Goal: Browse casually: Explore the website without a specific task or goal

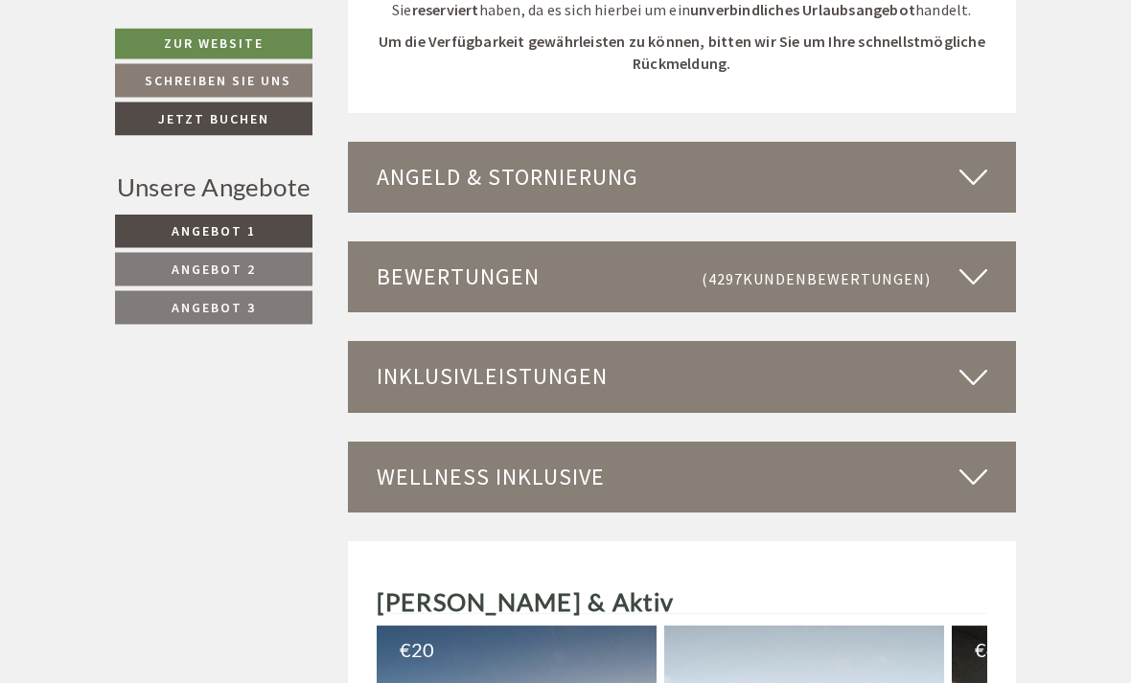
scroll to position [4800, 0]
click at [975, 360] on icon at bounding box center [973, 376] width 28 height 33
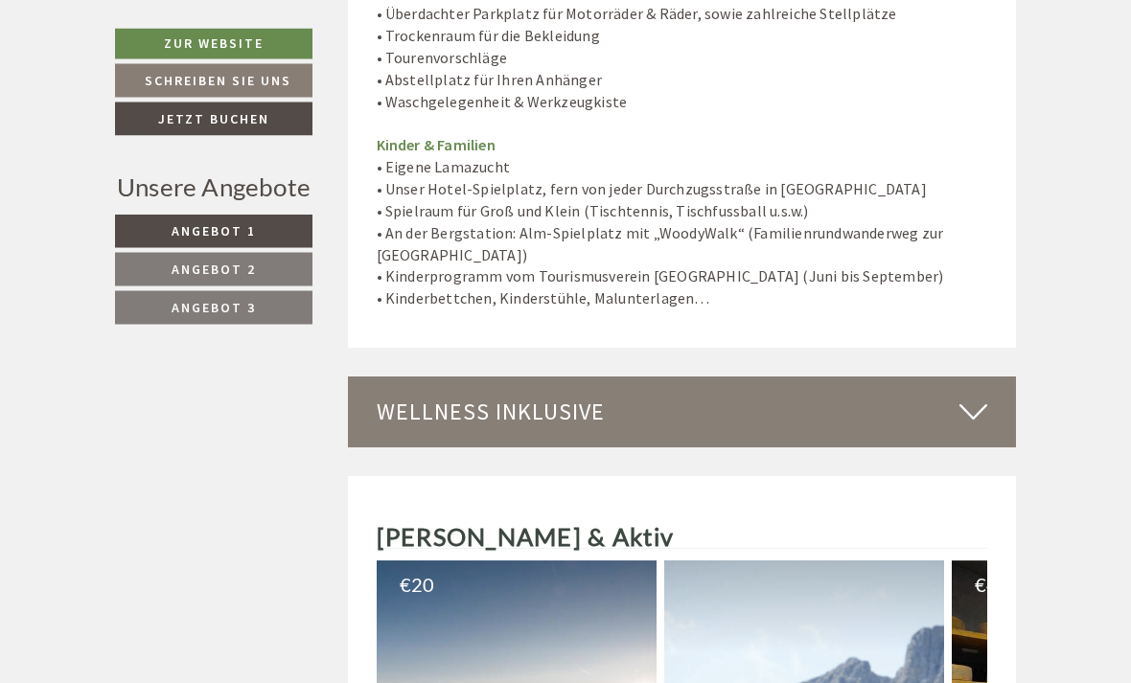
scroll to position [6481, 0]
click at [976, 395] on icon at bounding box center [973, 411] width 28 height 33
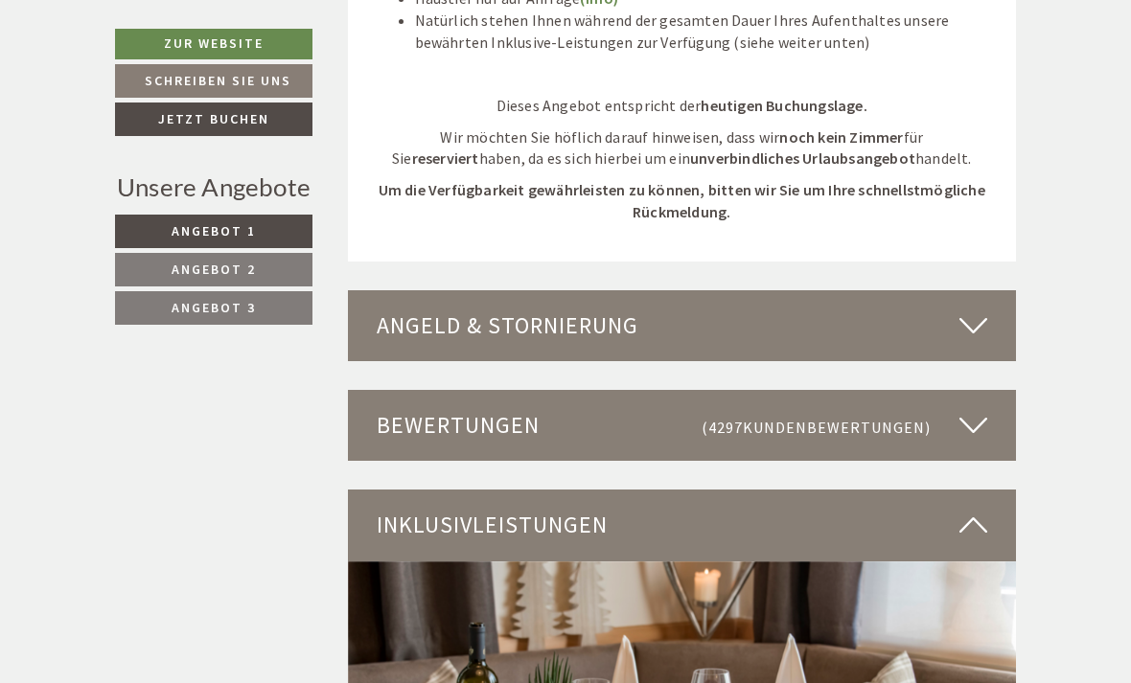
scroll to position [4640, 0]
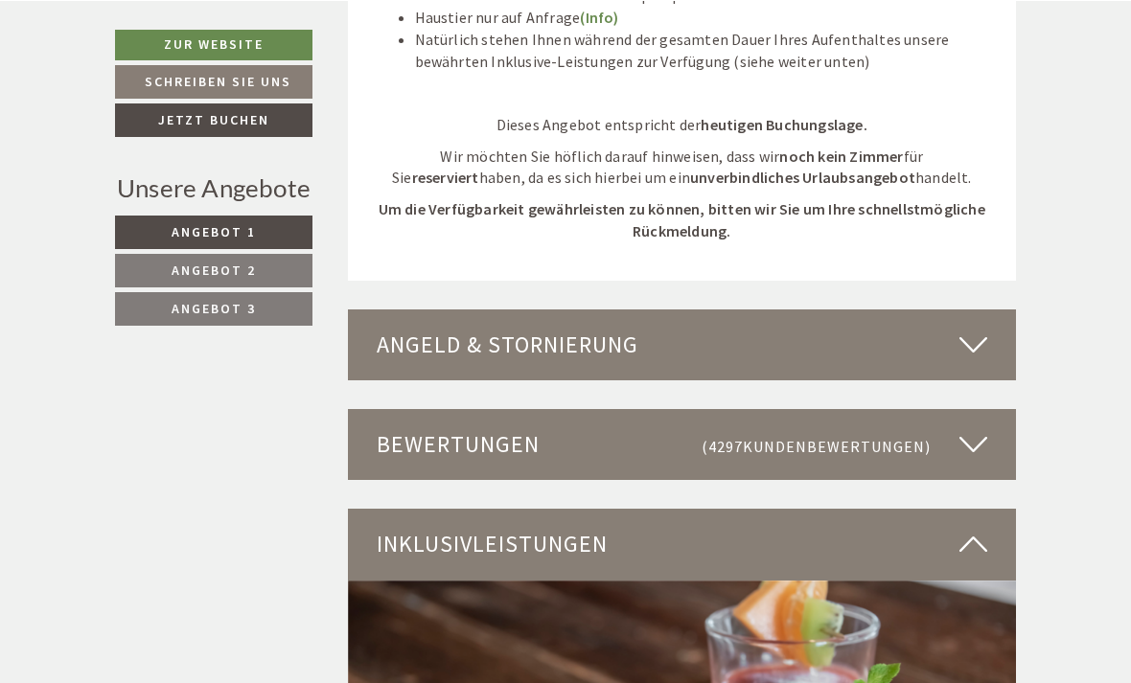
click at [971, 427] on icon at bounding box center [973, 443] width 28 height 33
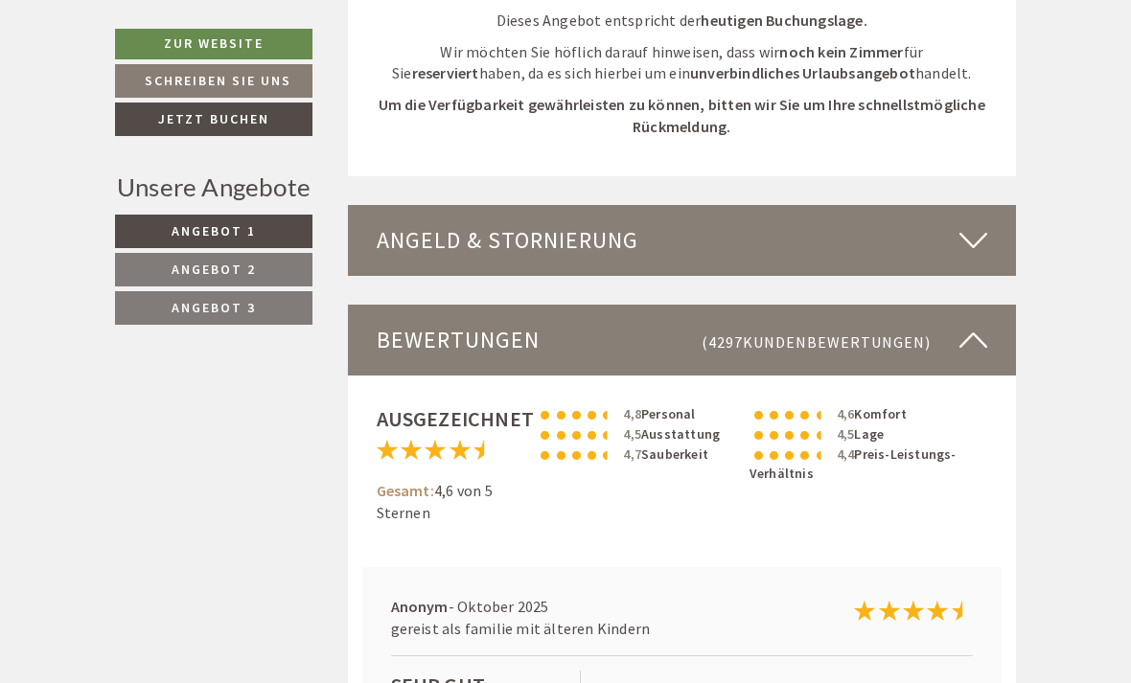
scroll to position [4727, 0]
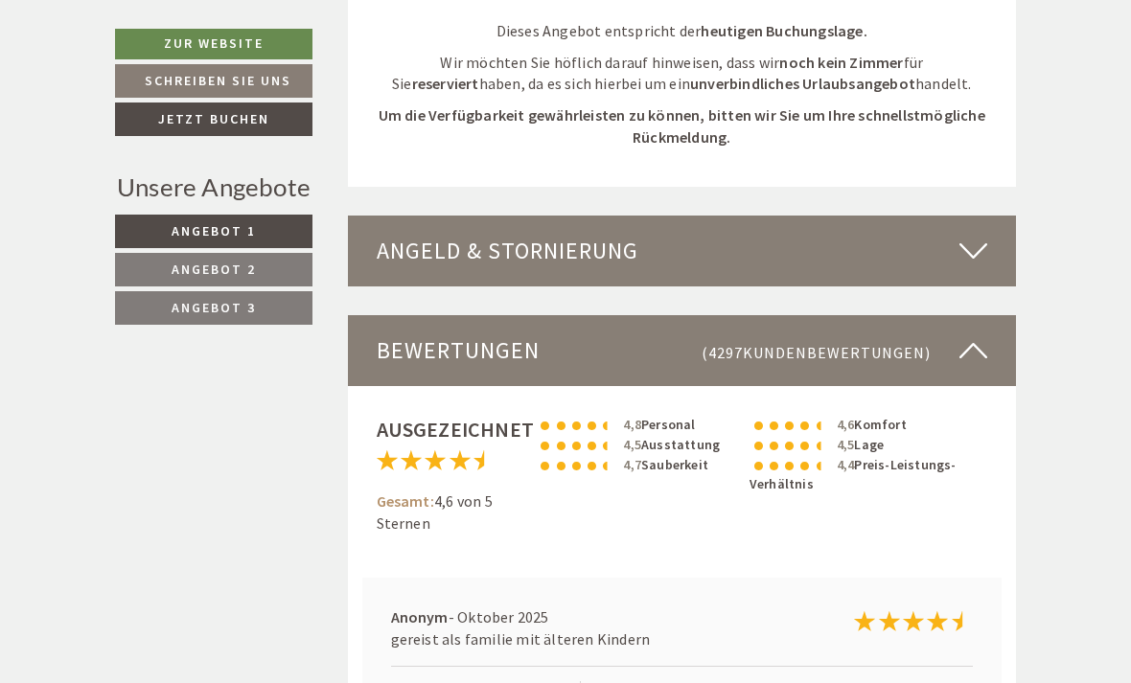
click at [975, 334] on icon at bounding box center [973, 350] width 28 height 33
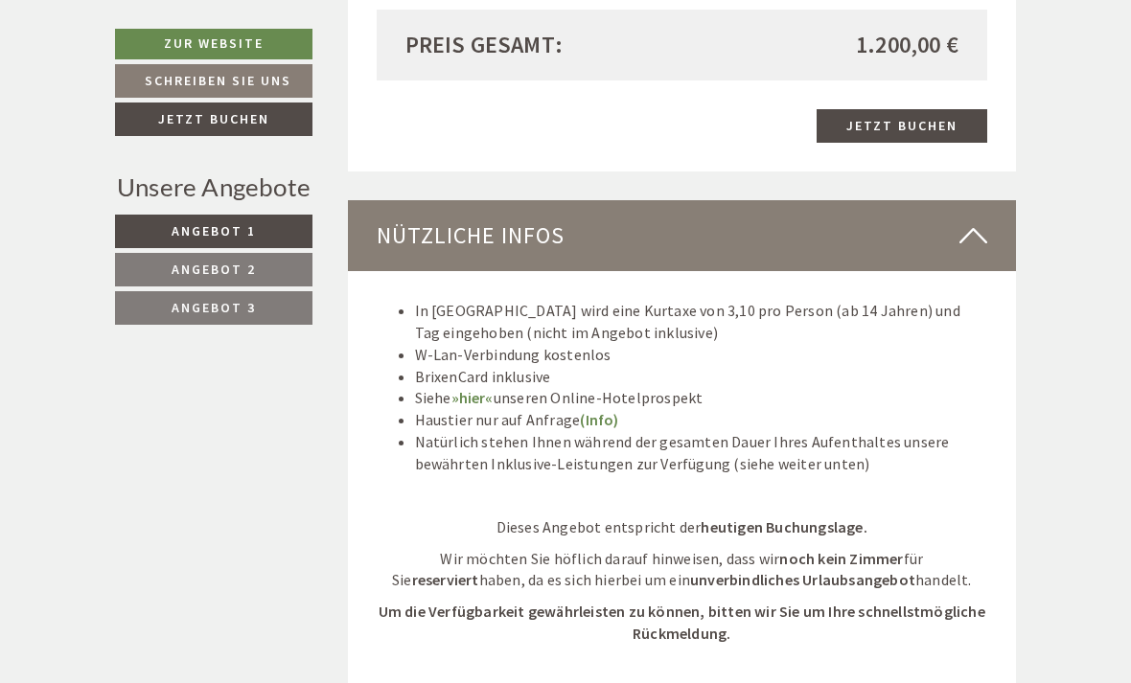
scroll to position [4228, 0]
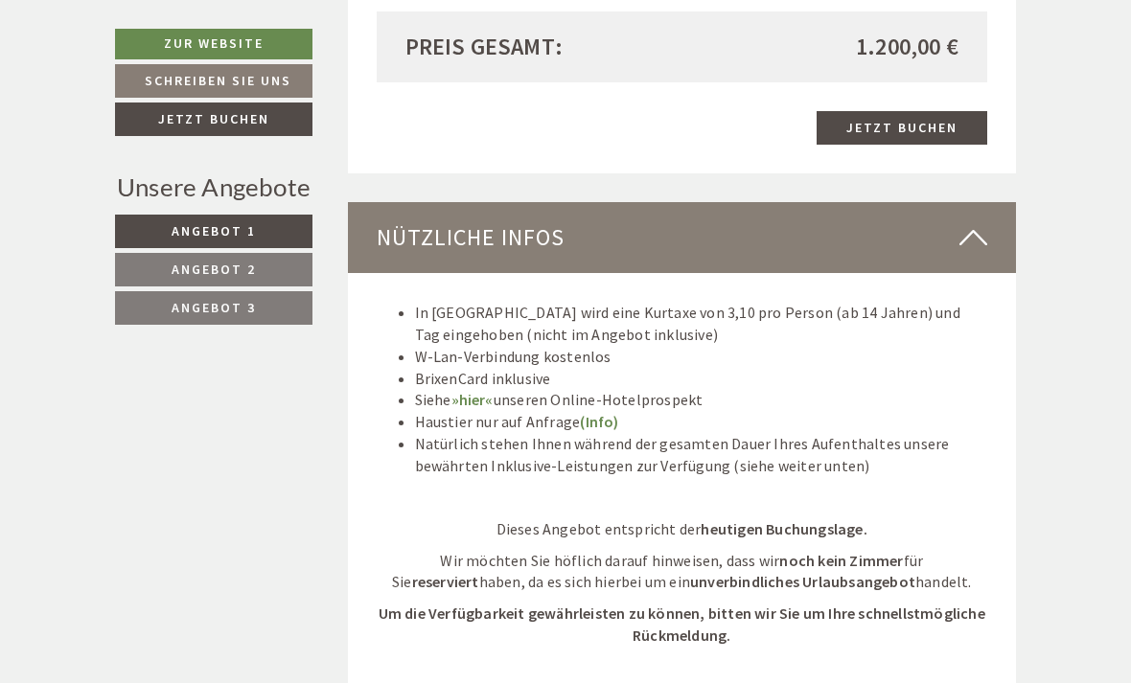
click at [968, 221] on icon at bounding box center [973, 237] width 28 height 33
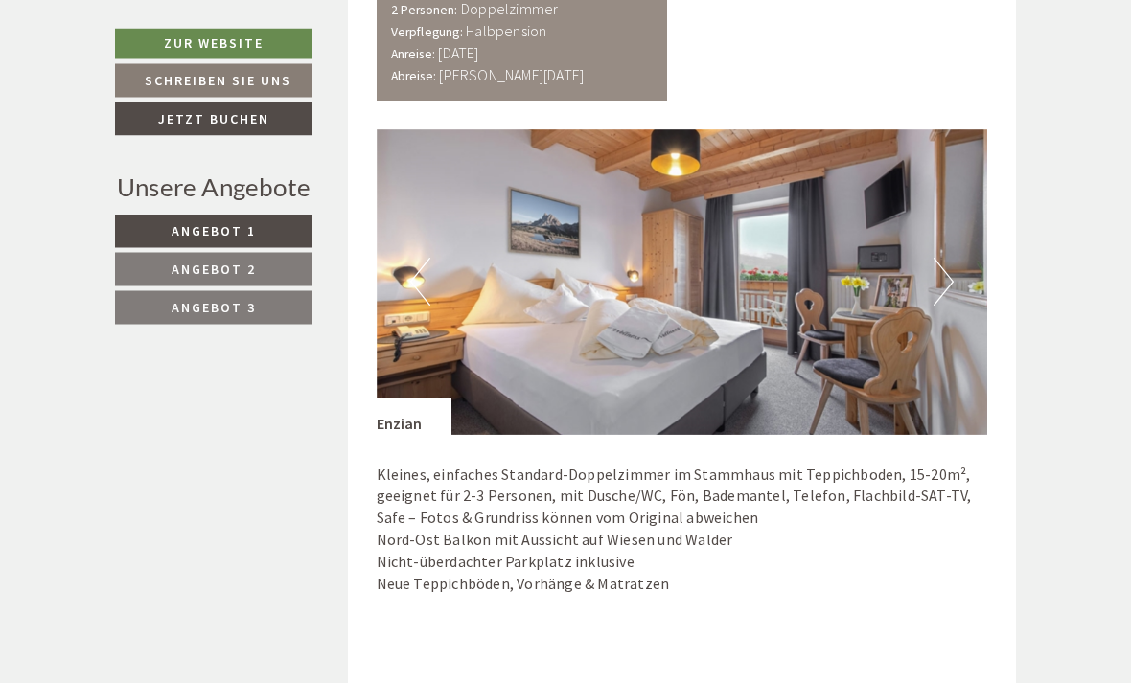
scroll to position [1059, 0]
click at [951, 274] on button "Next" at bounding box center [943, 282] width 20 height 48
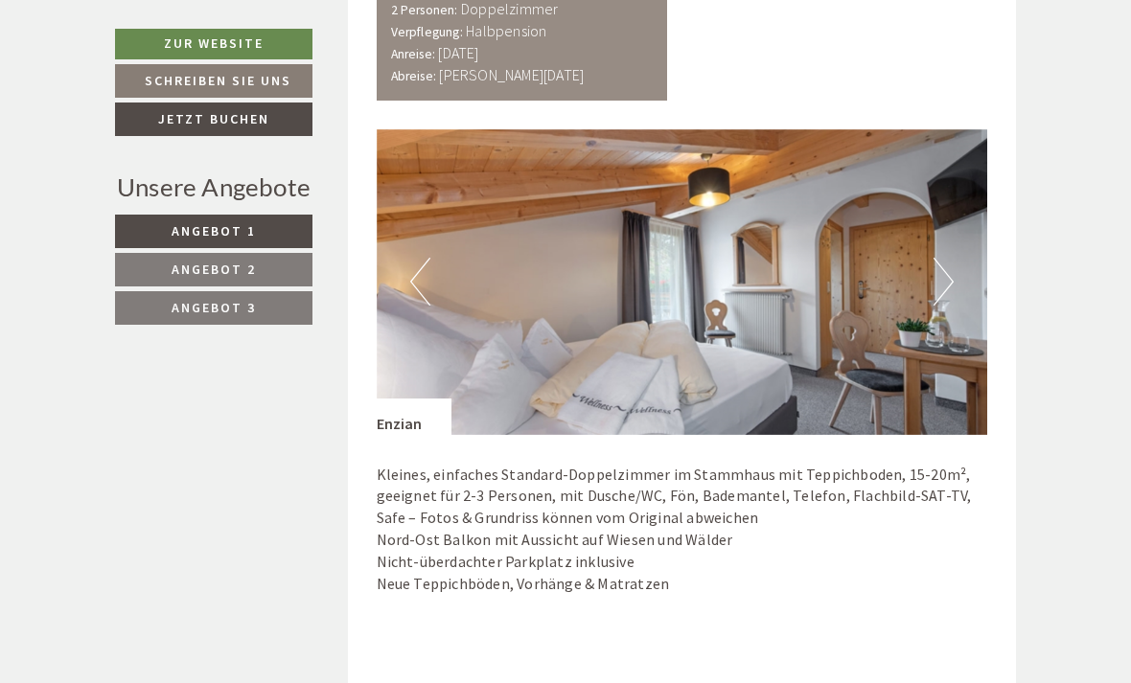
click at [940, 287] on button "Next" at bounding box center [943, 282] width 20 height 48
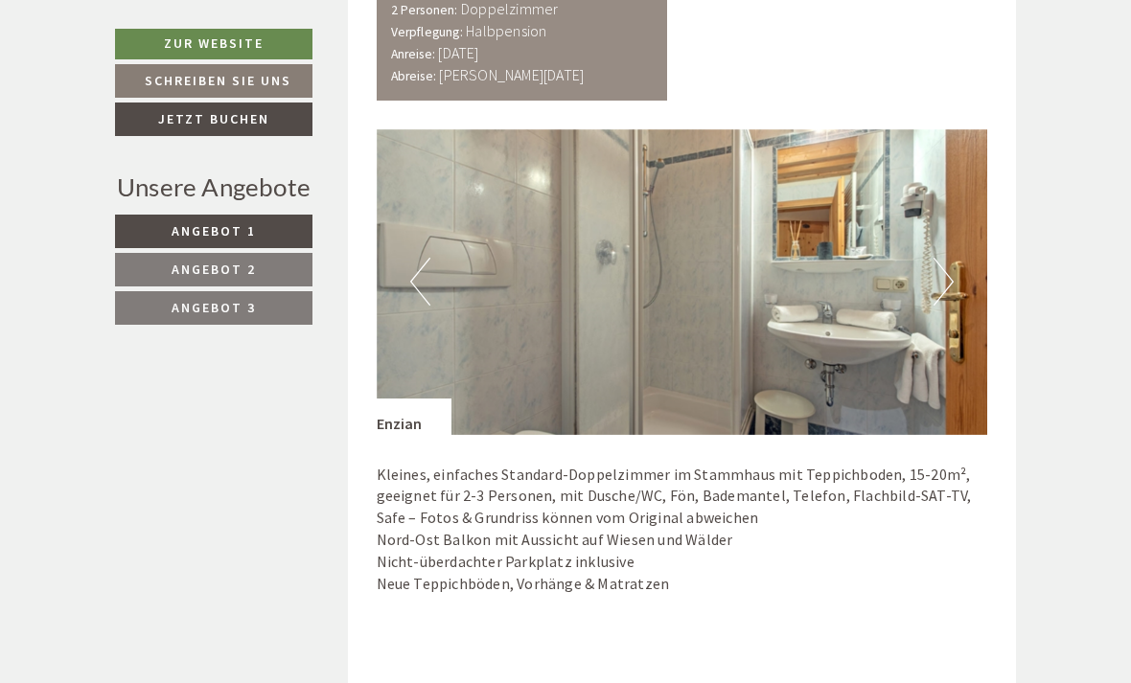
click at [945, 277] on button "Next" at bounding box center [943, 282] width 20 height 48
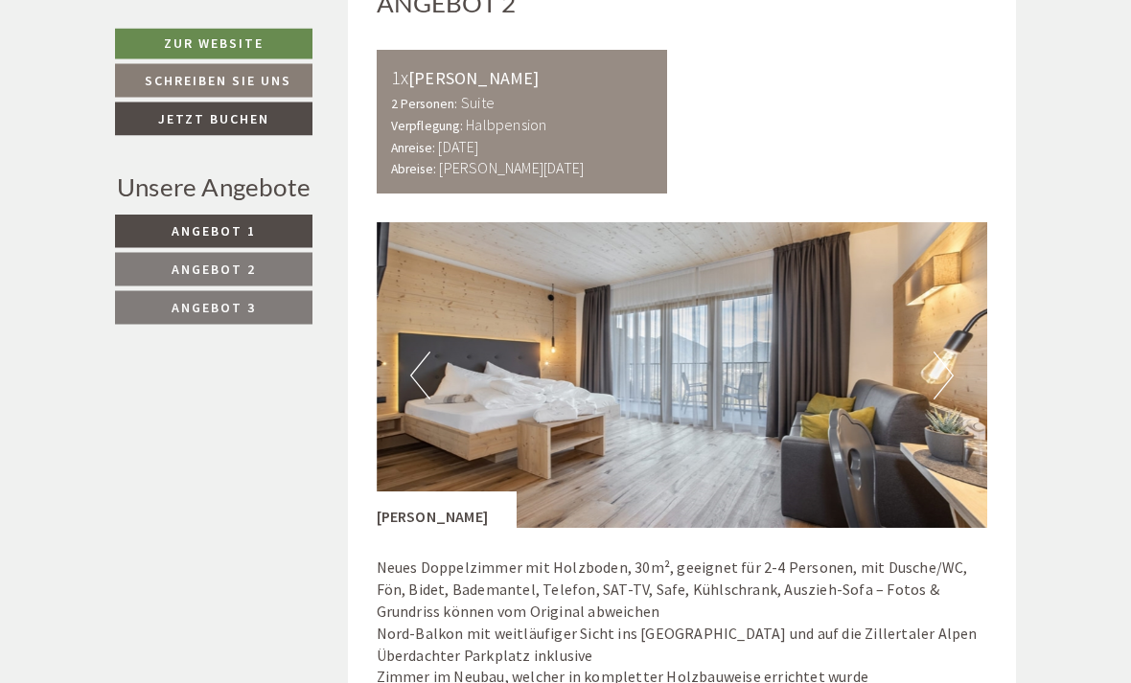
scroll to position [2140, 0]
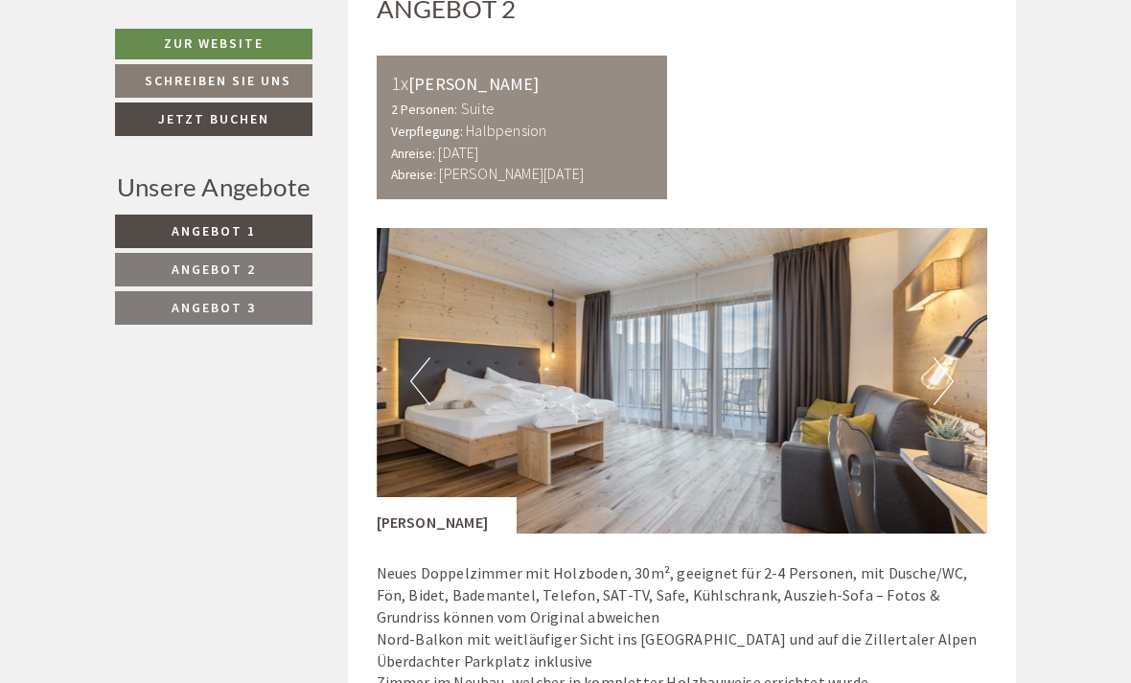
click at [950, 361] on button "Next" at bounding box center [943, 381] width 20 height 48
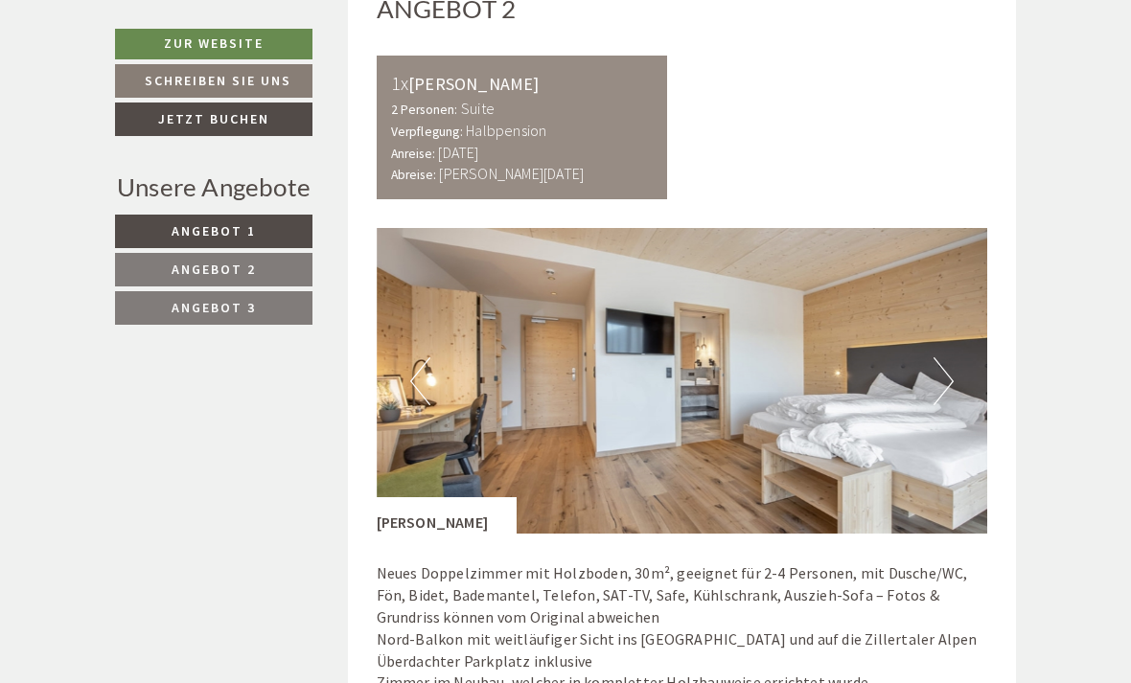
click at [951, 367] on button "Next" at bounding box center [943, 381] width 20 height 48
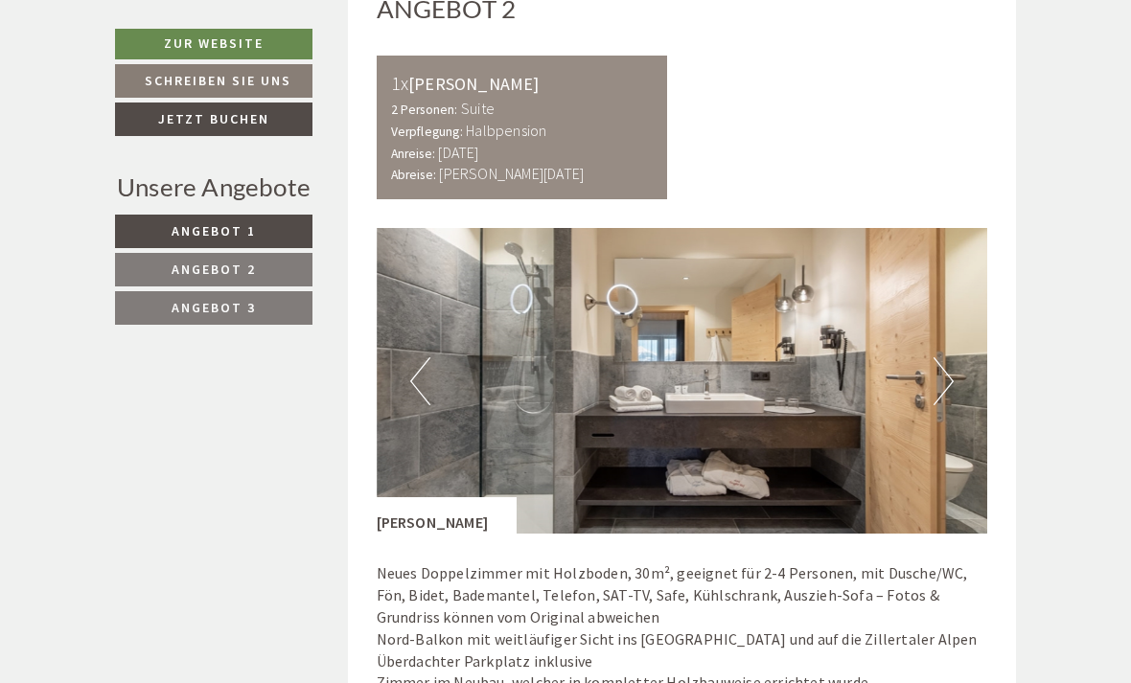
click at [938, 372] on button "Next" at bounding box center [943, 381] width 20 height 48
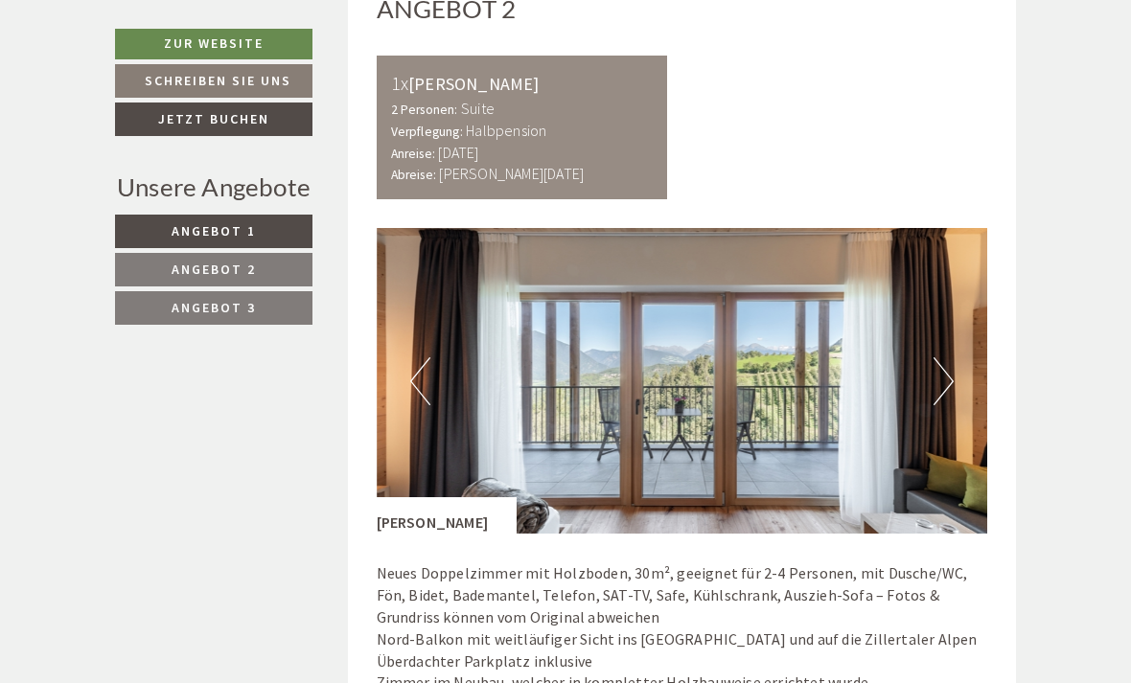
click at [941, 370] on button "Next" at bounding box center [943, 381] width 20 height 48
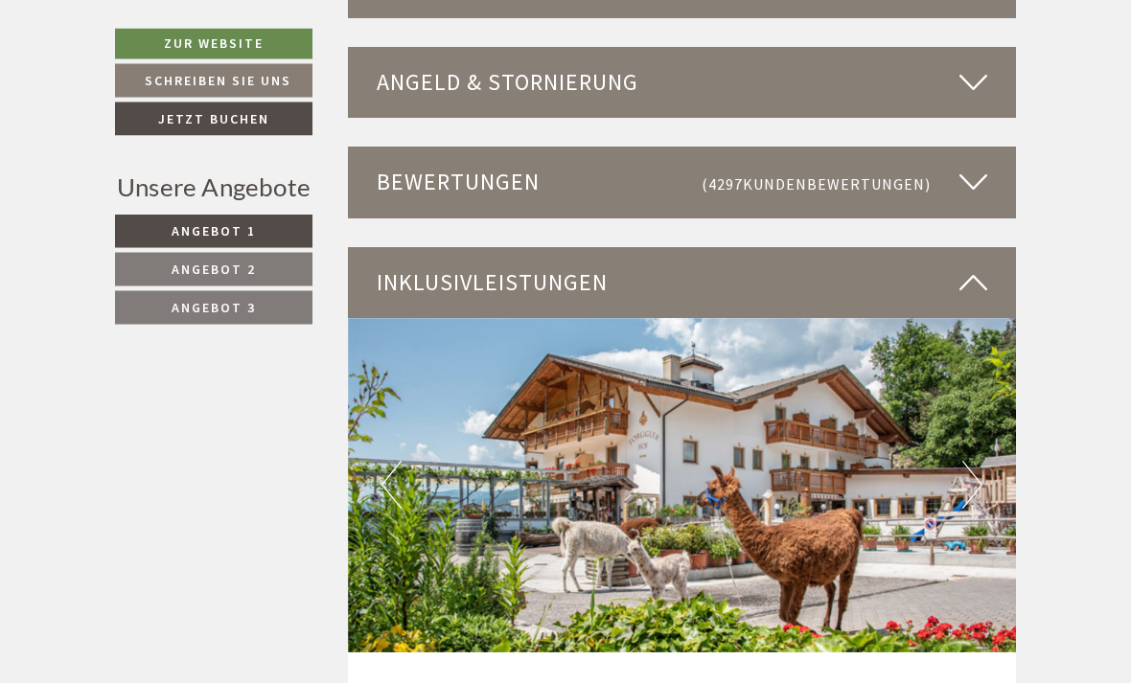
scroll to position [4483, 0]
click at [975, 461] on button "Next" at bounding box center [972, 485] width 20 height 48
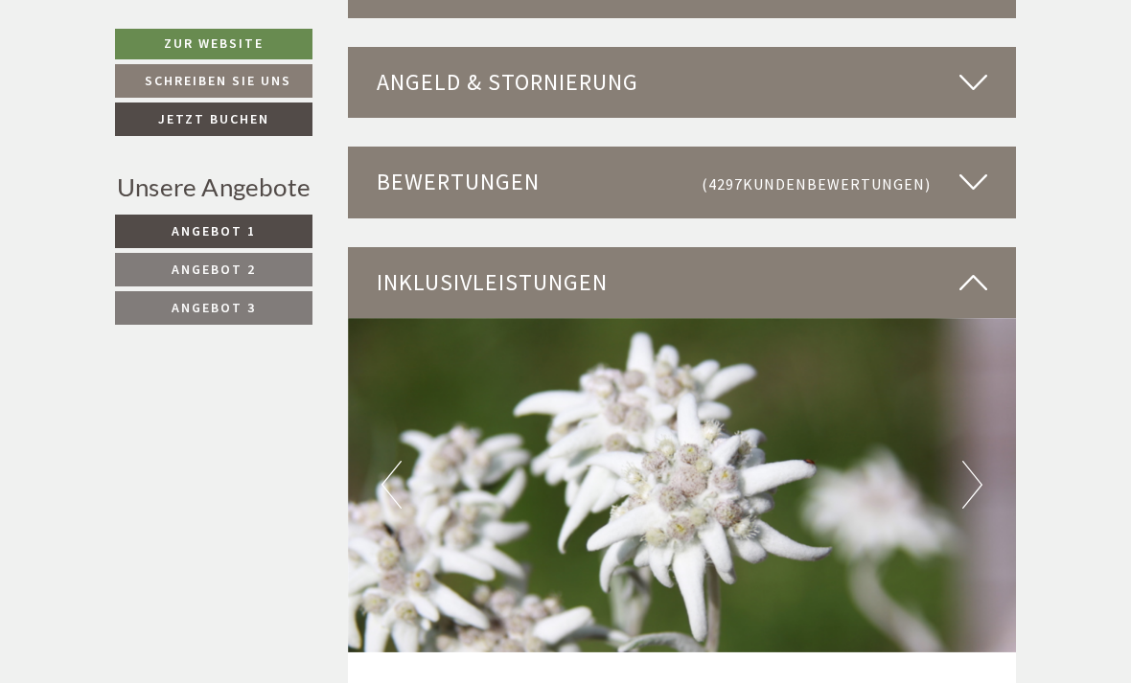
click at [971, 461] on button "Next" at bounding box center [972, 485] width 20 height 48
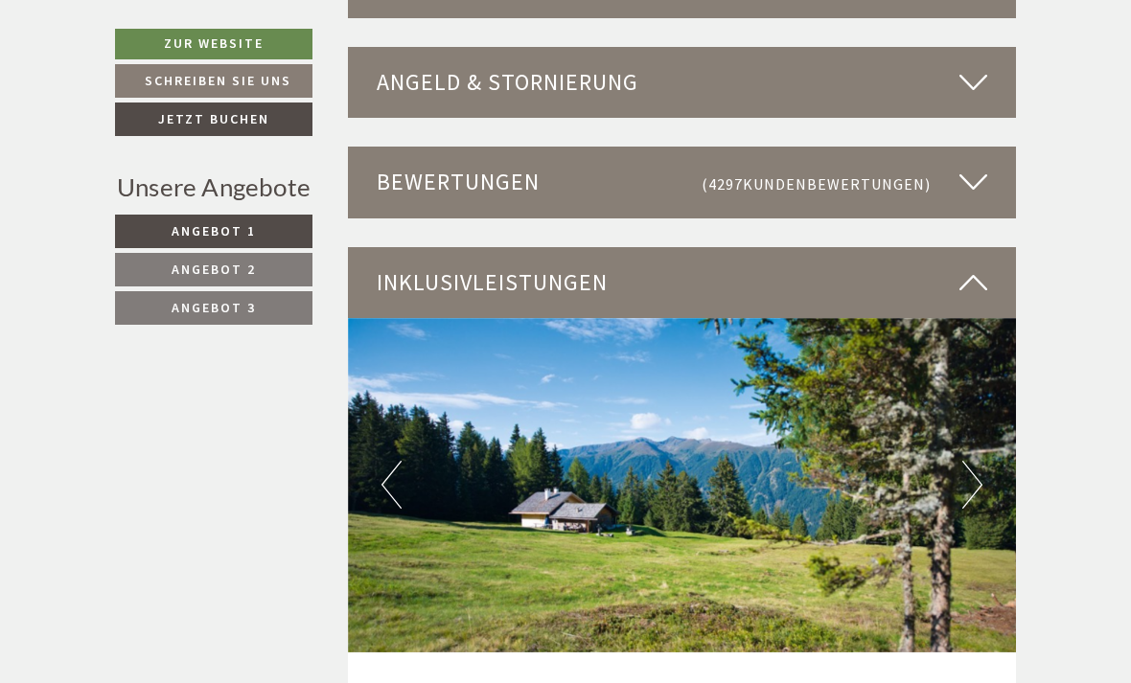
click at [977, 461] on button "Next" at bounding box center [972, 485] width 20 height 48
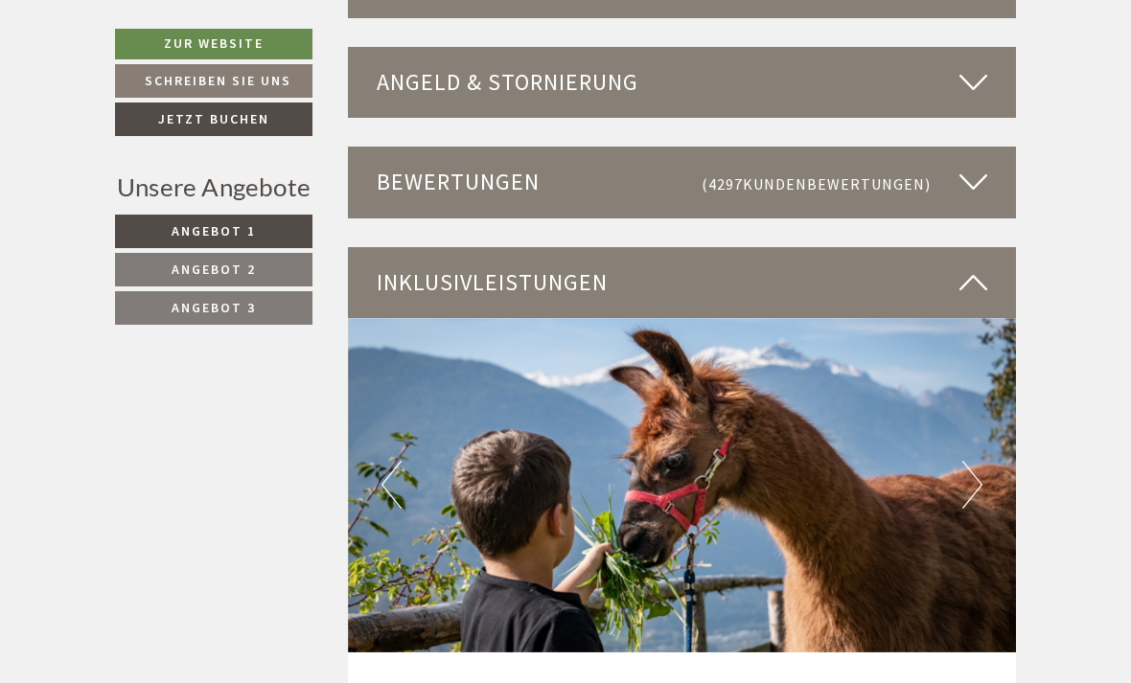
click at [979, 461] on button "Next" at bounding box center [972, 485] width 20 height 48
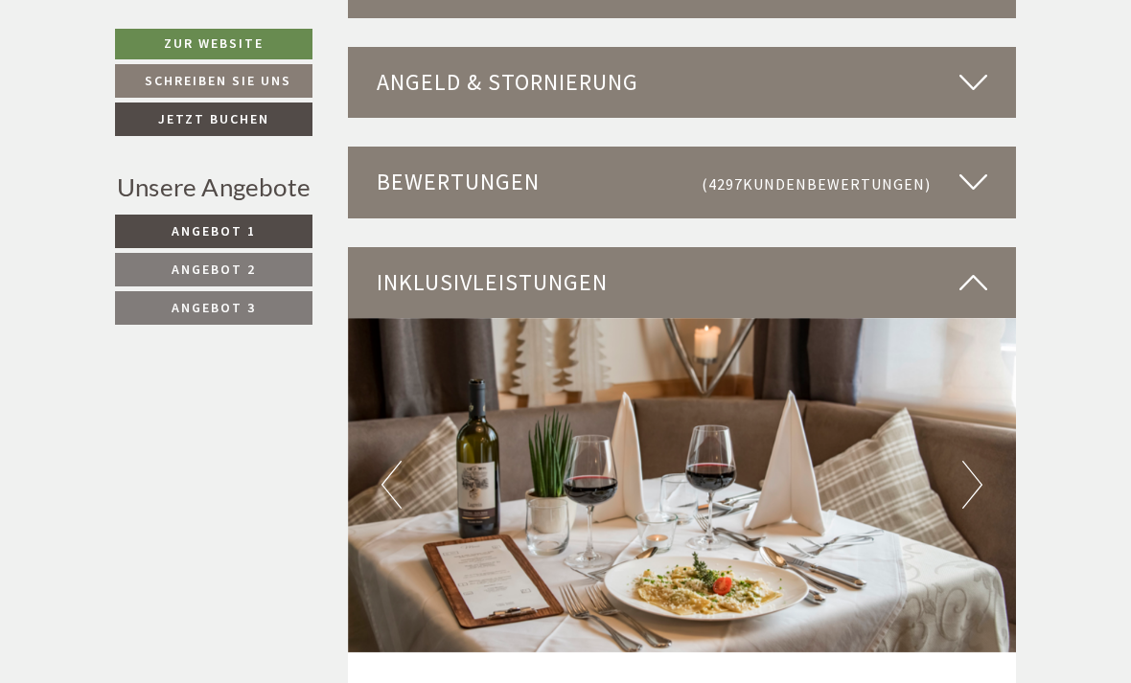
click at [977, 461] on button "Next" at bounding box center [972, 485] width 20 height 48
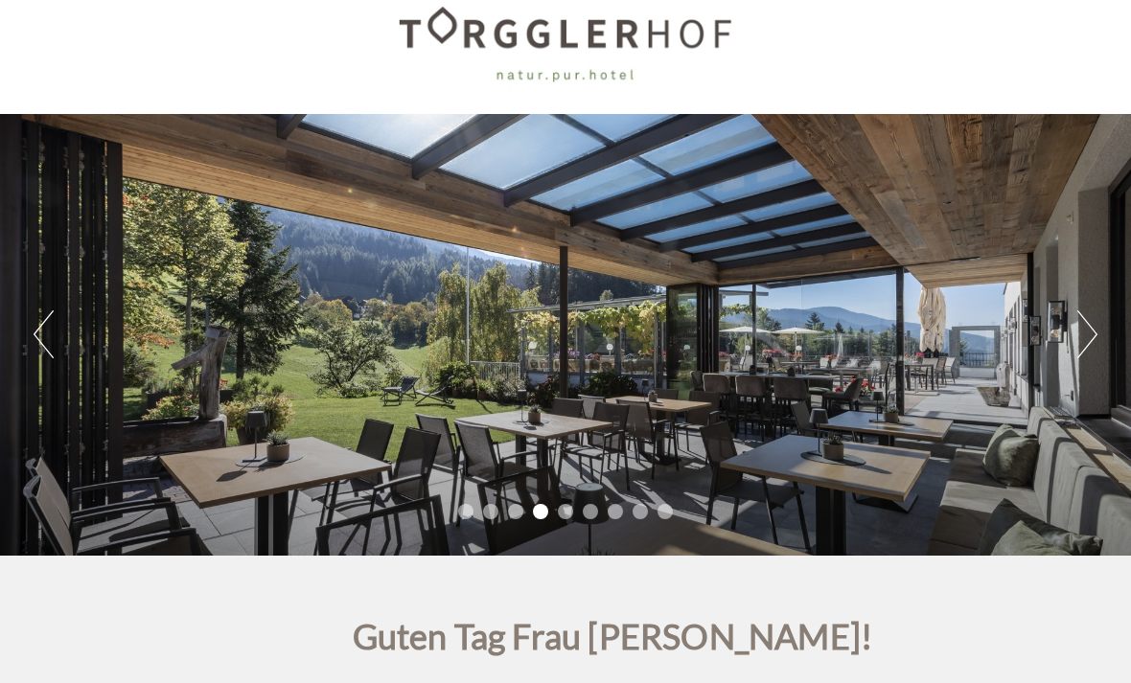
scroll to position [0, 0]
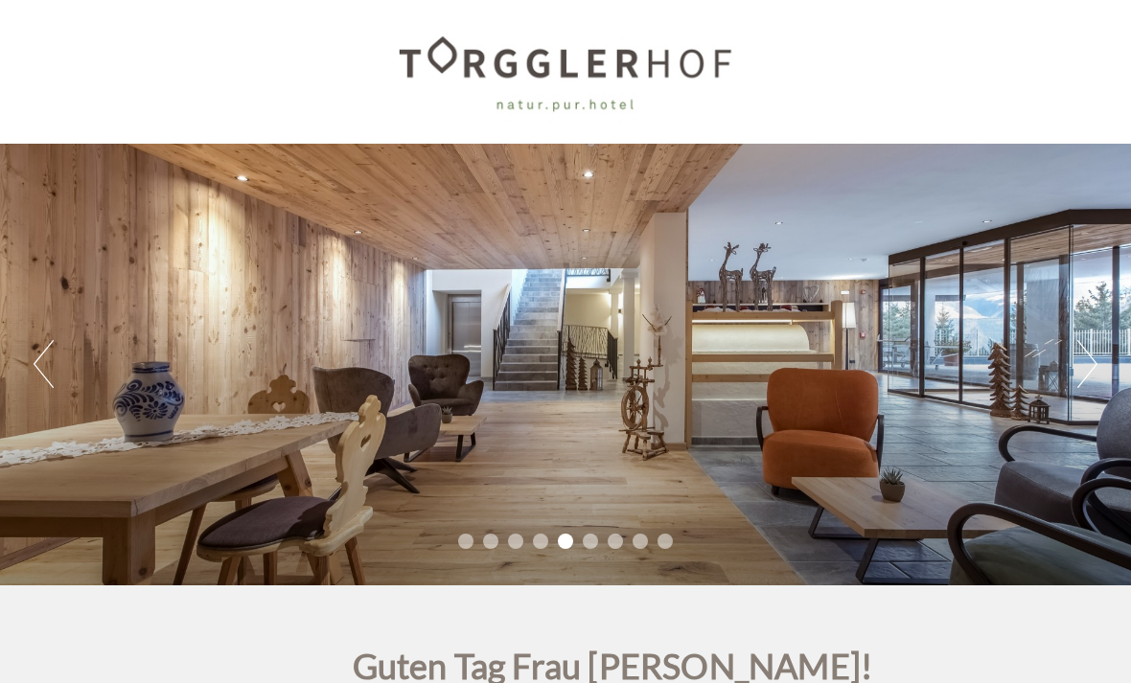
click at [1087, 355] on button "Next" at bounding box center [1087, 364] width 20 height 48
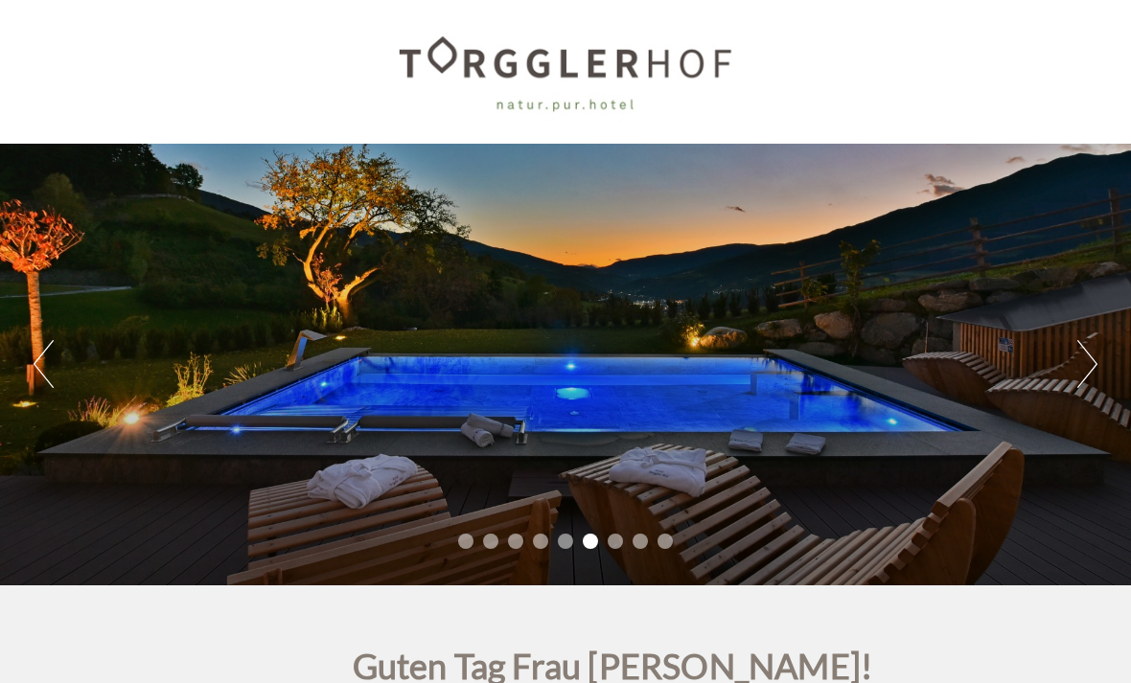
click at [1090, 368] on button "Next" at bounding box center [1087, 364] width 20 height 48
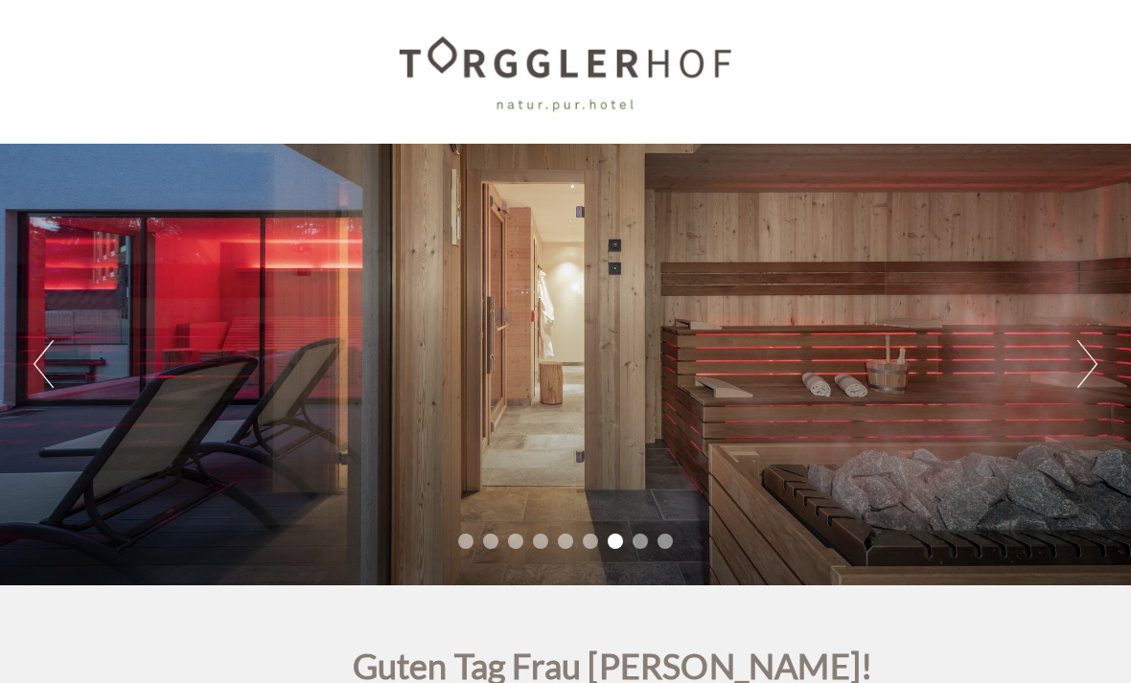
click at [1093, 367] on button "Next" at bounding box center [1087, 364] width 20 height 48
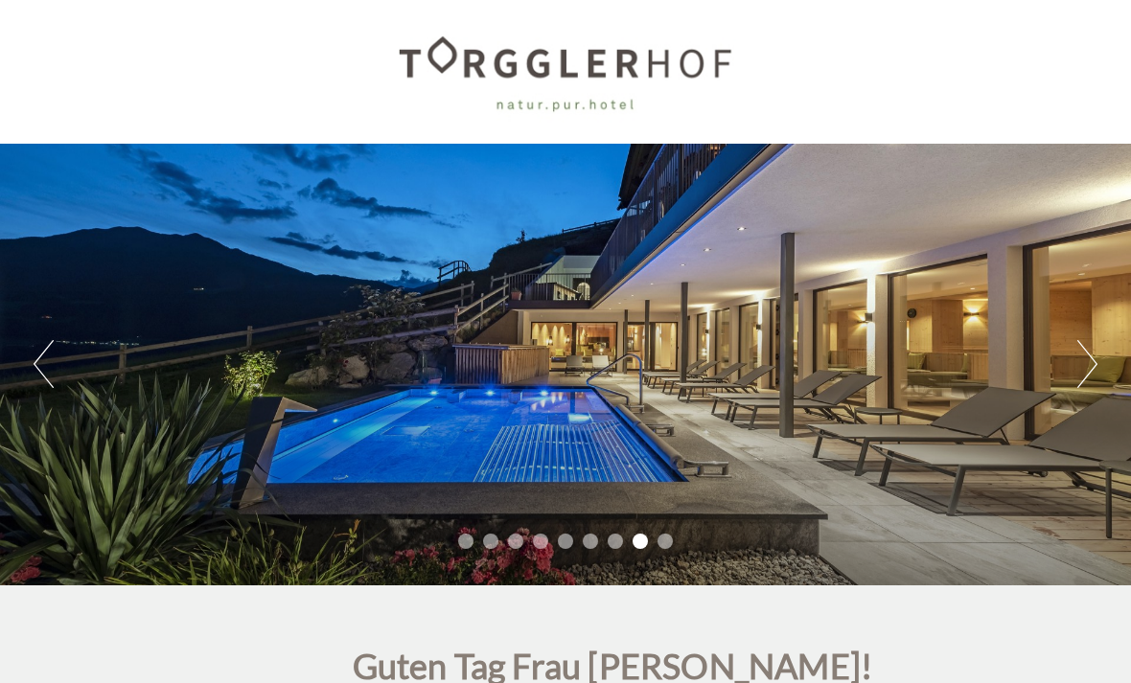
click at [1093, 360] on button "Next" at bounding box center [1087, 364] width 20 height 48
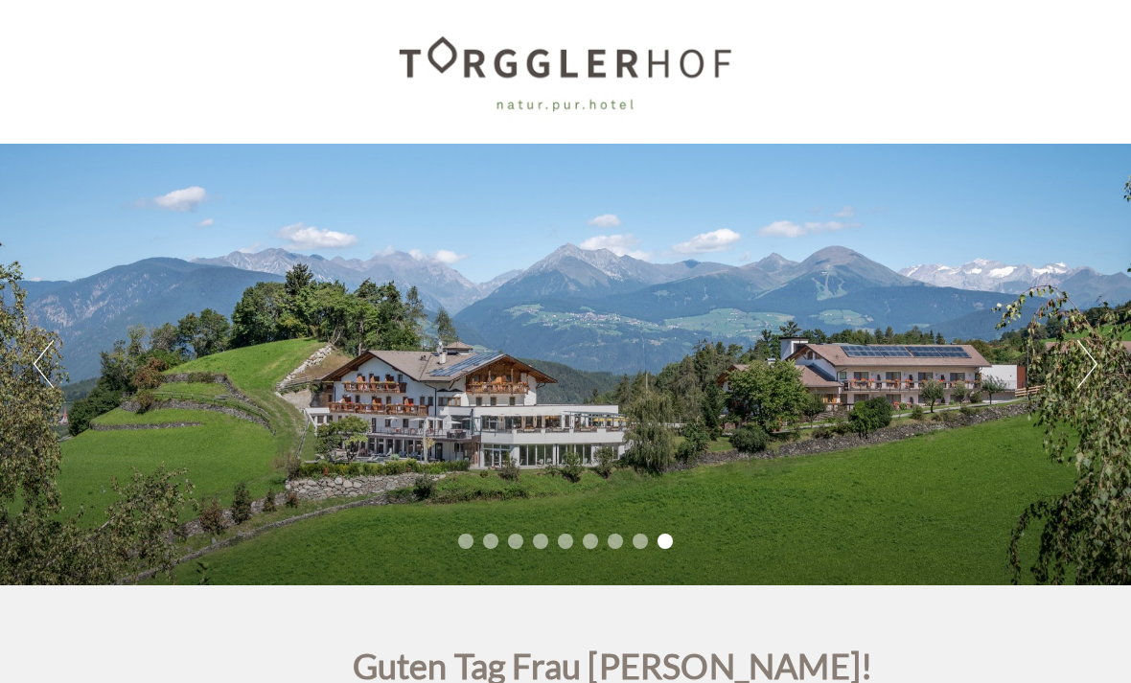
click at [1092, 360] on button "Next" at bounding box center [1087, 364] width 20 height 48
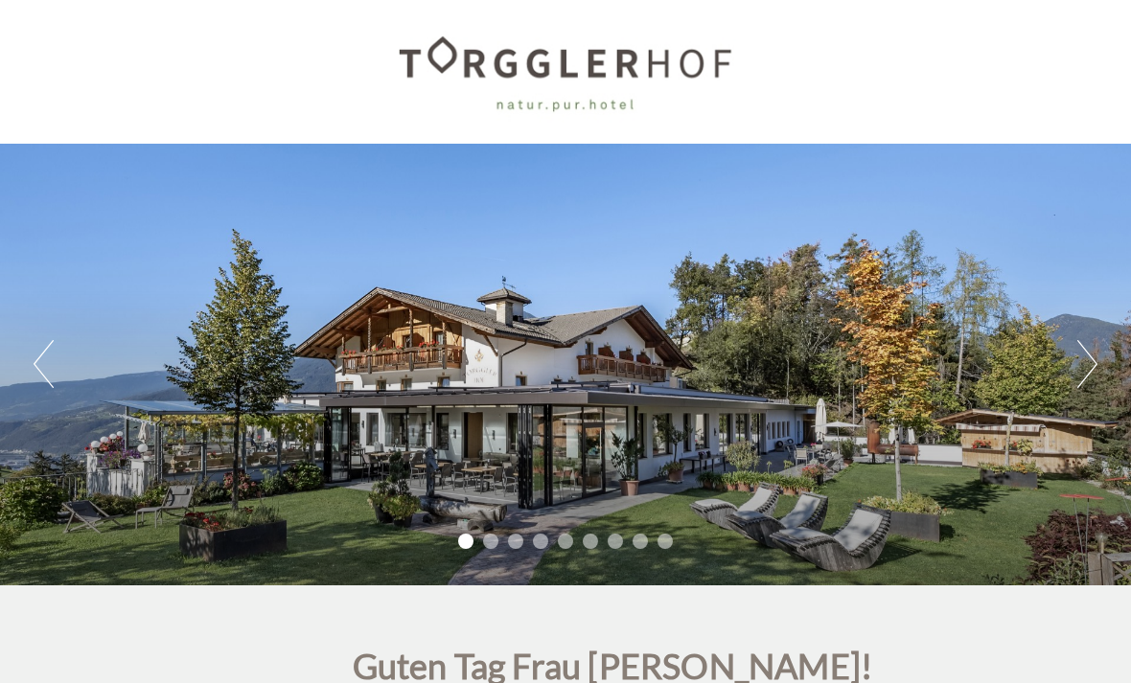
click at [1092, 361] on button "Next" at bounding box center [1087, 364] width 20 height 48
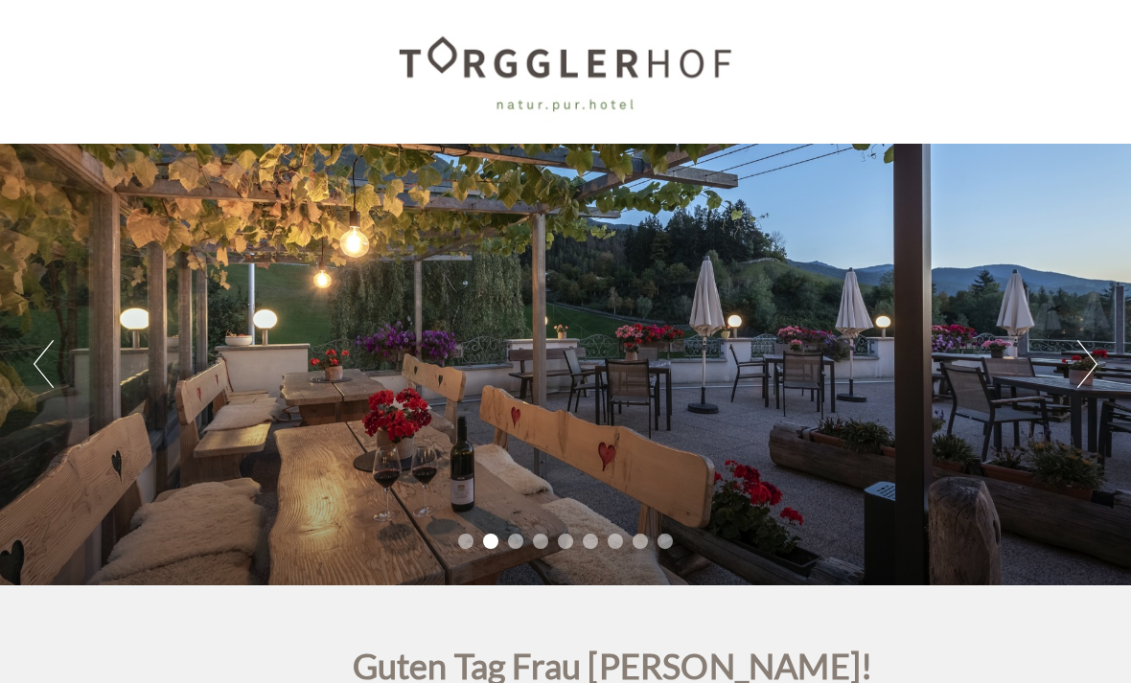
click at [1082, 364] on button "Next" at bounding box center [1087, 364] width 20 height 48
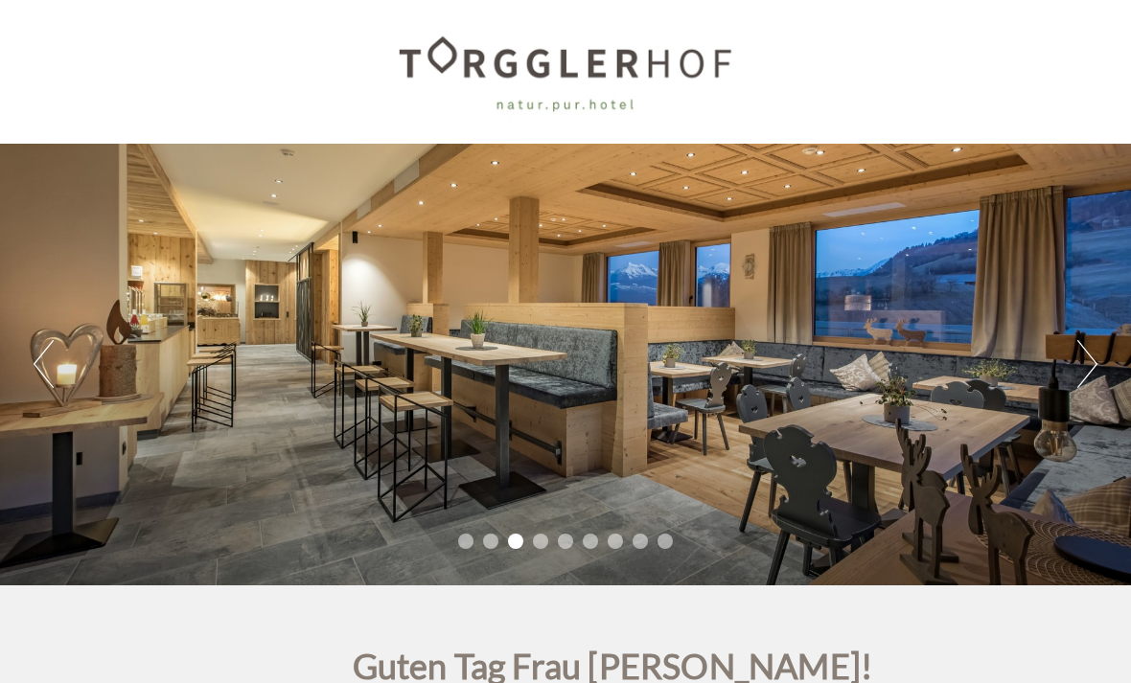
click at [1088, 358] on button "Next" at bounding box center [1087, 364] width 20 height 48
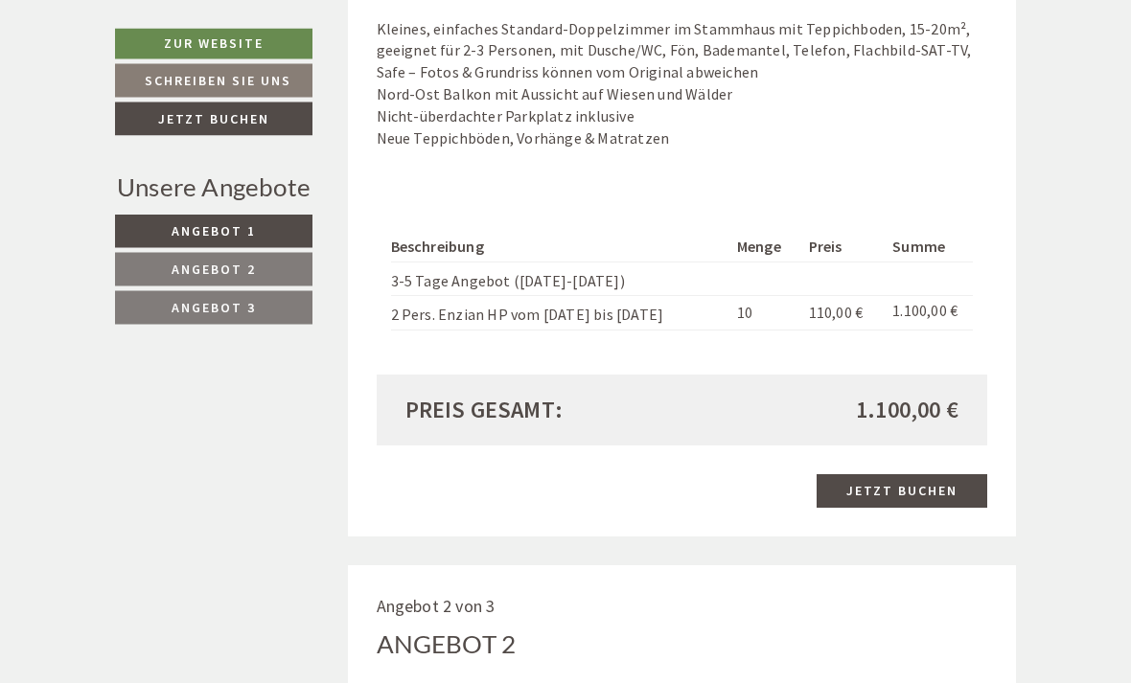
scroll to position [1494, 0]
